Goal: Navigation & Orientation: Find specific page/section

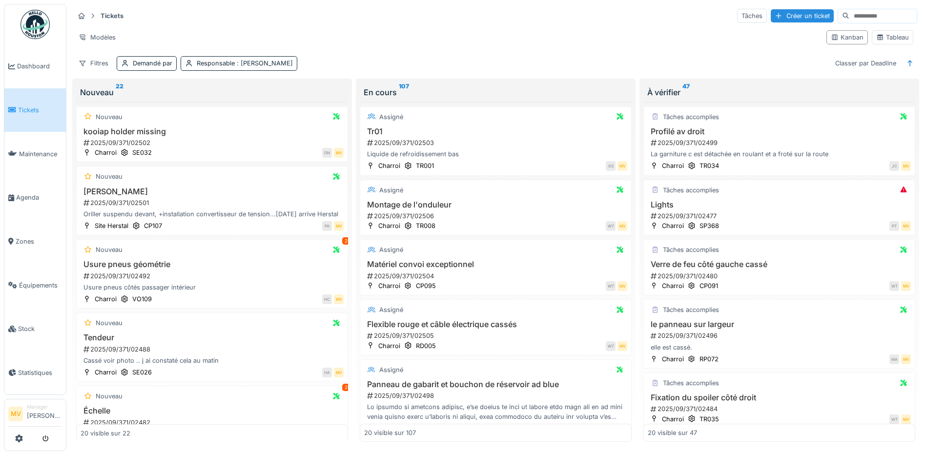
scroll to position [600, 0]
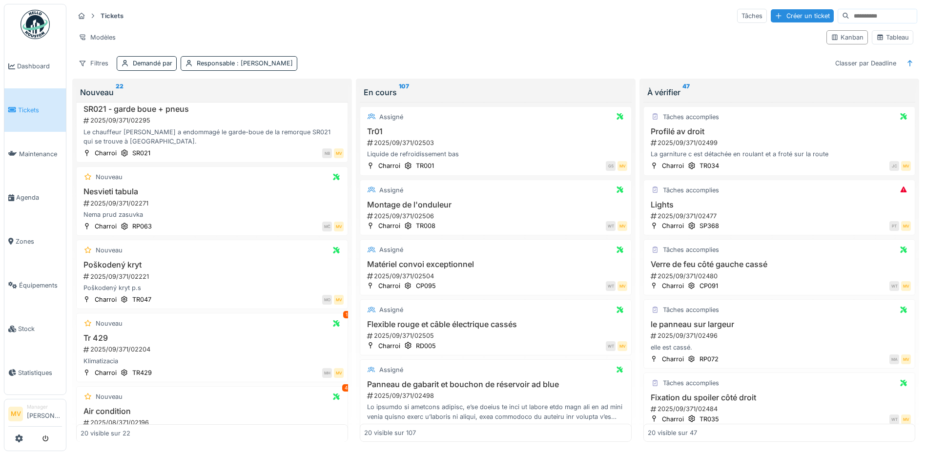
click at [398, 13] on div "Tickets Tâches Créer un ticket" at bounding box center [495, 16] width 843 height 16
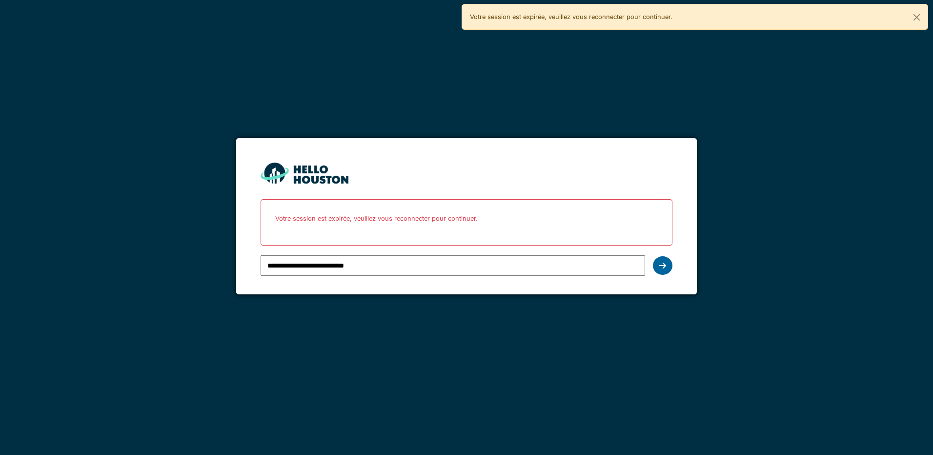
click at [658, 264] on div at bounding box center [663, 265] width 20 height 19
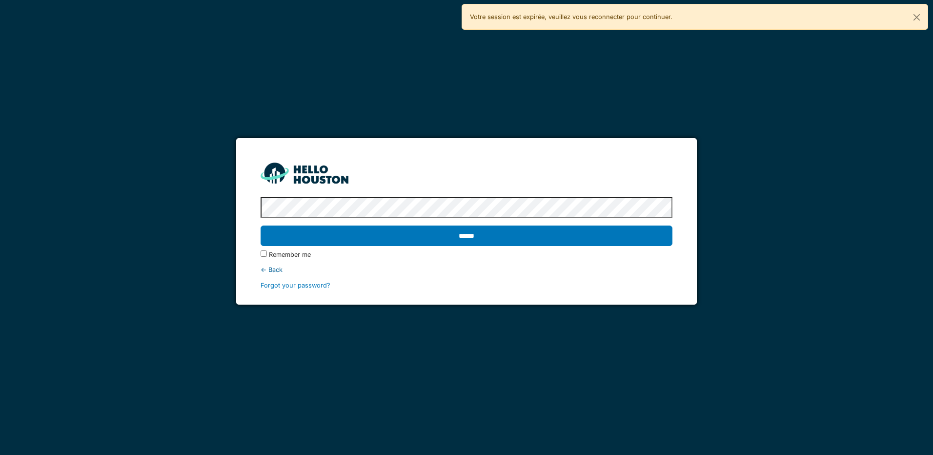
drag, startPoint x: 644, startPoint y: 238, endPoint x: 606, endPoint y: 225, distance: 40.3
click at [642, 235] on input "******" at bounding box center [466, 235] width 411 height 20
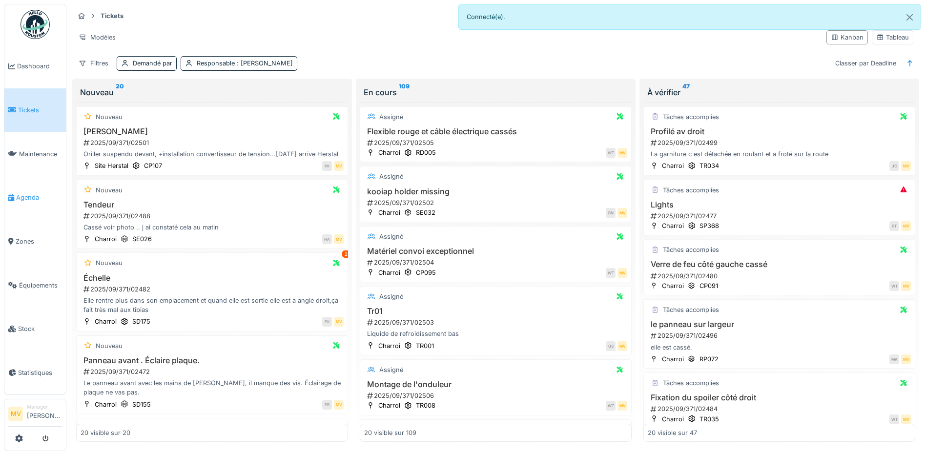
drag, startPoint x: 26, startPoint y: 203, endPoint x: 34, endPoint y: 202, distance: 7.9
click at [26, 203] on link "Agenda" at bounding box center [34, 198] width 61 height 44
